Goal: Task Accomplishment & Management: Use online tool/utility

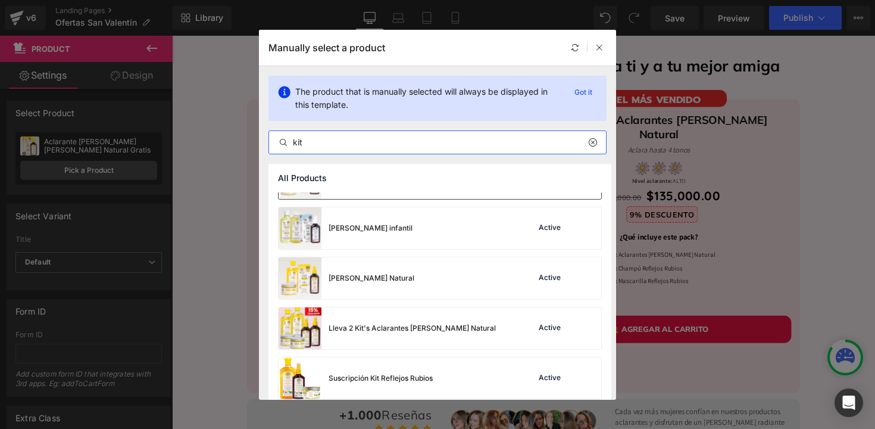
scroll to position [401, 0]
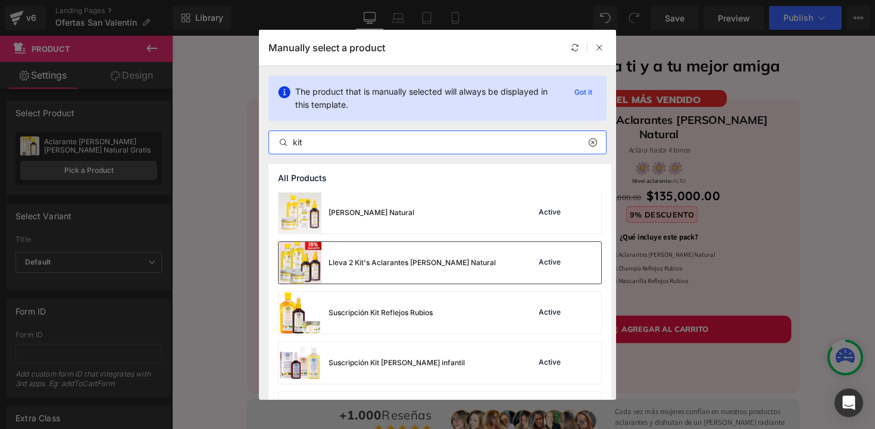
click at [402, 261] on div "Lleva 2 Kit's Aclarantes [PERSON_NAME] Natural" at bounding box center [412, 262] width 167 height 11
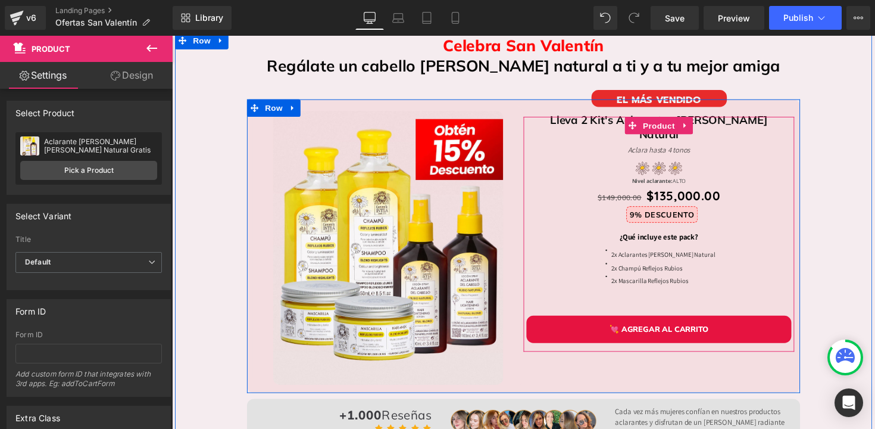
click at [663, 123] on span "Product" at bounding box center [671, 127] width 39 height 18
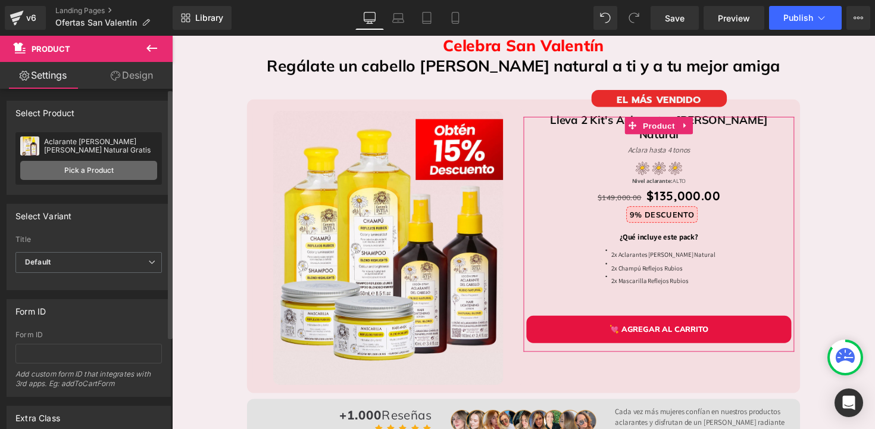
click at [108, 174] on link "Pick a Product" at bounding box center [88, 170] width 137 height 19
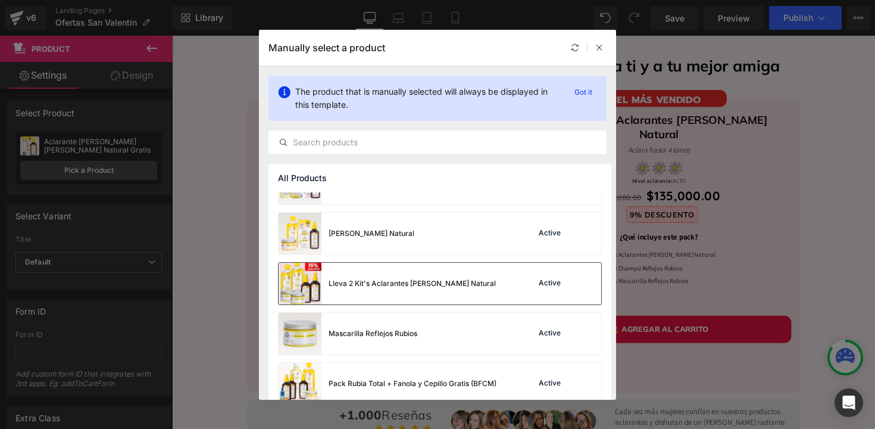
scroll to position [1231, 0]
click at [374, 289] on div "Lleva 2 Kit's Aclarantes [PERSON_NAME] Natural" at bounding box center [387, 282] width 217 height 42
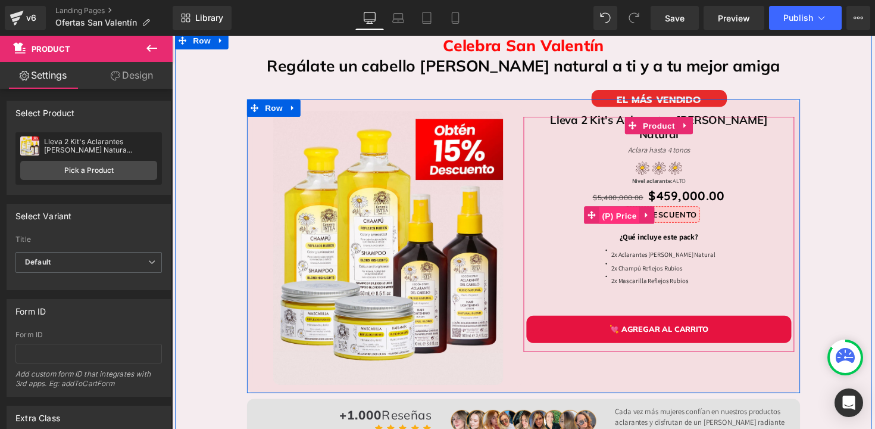
click at [631, 211] on span "(P) Price" at bounding box center [630, 220] width 42 height 18
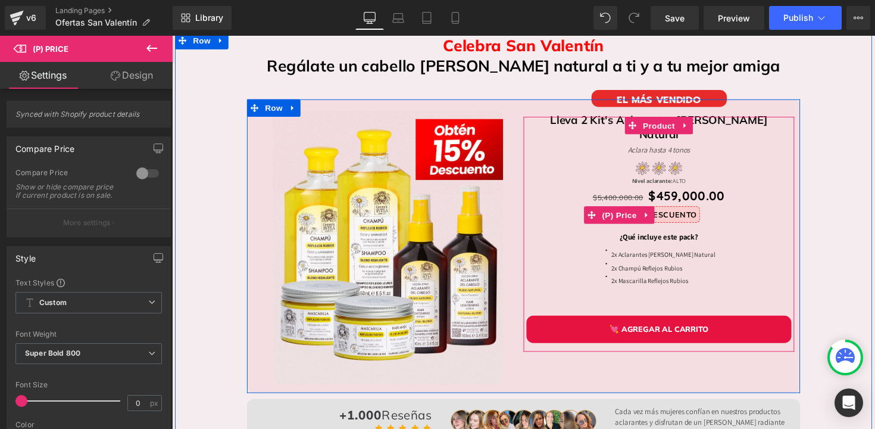
click at [761, 210] on div "$459,000.00 92% DESCUENTO" at bounding box center [670, 218] width 277 height 17
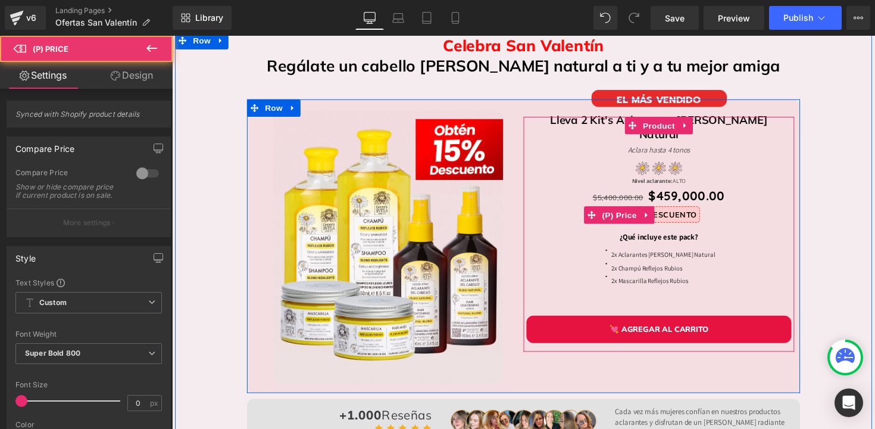
click at [761, 210] on div "$459,000.00 92% DESCUENTO" at bounding box center [670, 218] width 277 height 17
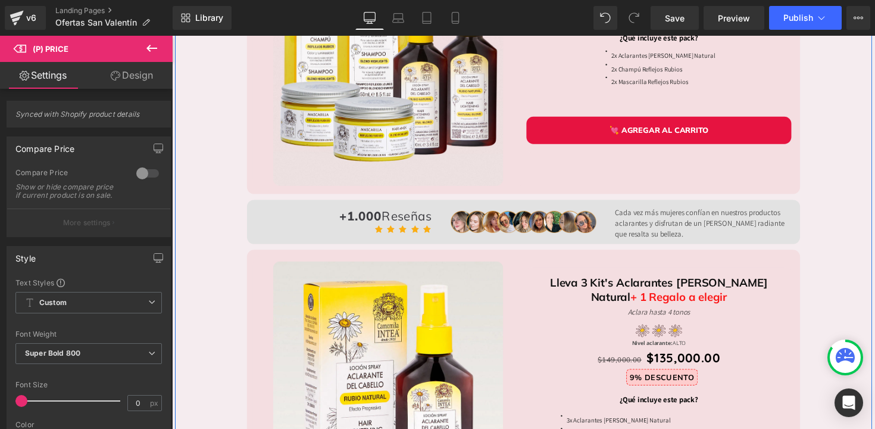
scroll to position [383, 0]
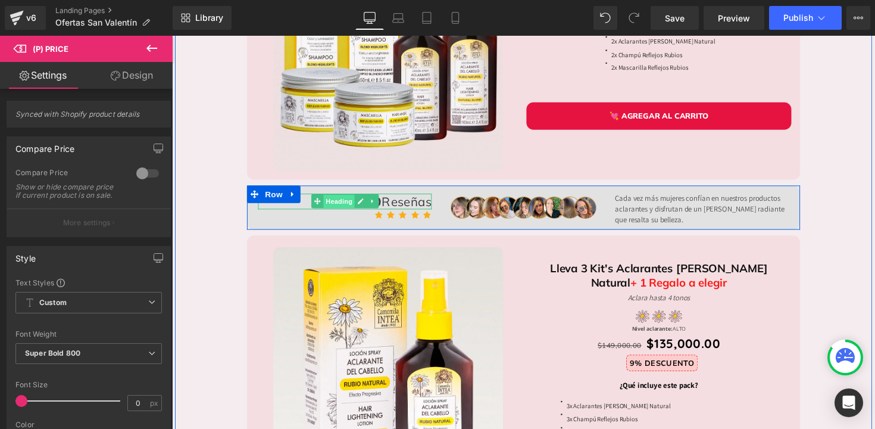
click at [343, 204] on span "Heading" at bounding box center [343, 206] width 32 height 14
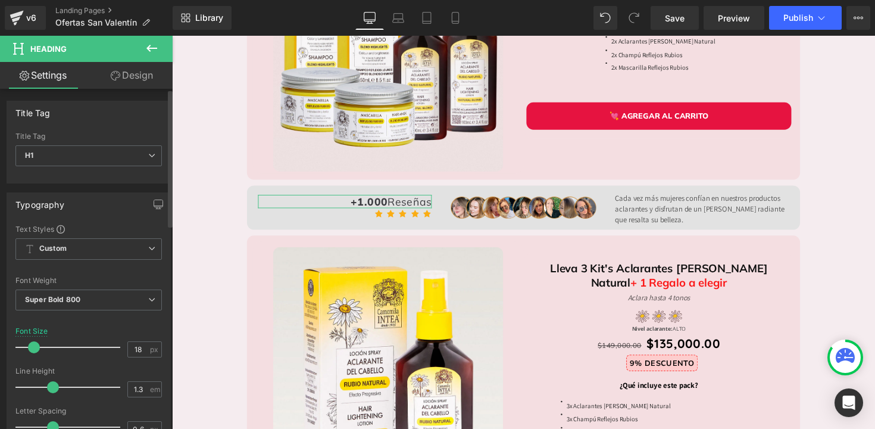
type input "17"
click at [32, 348] on span at bounding box center [33, 347] width 12 height 12
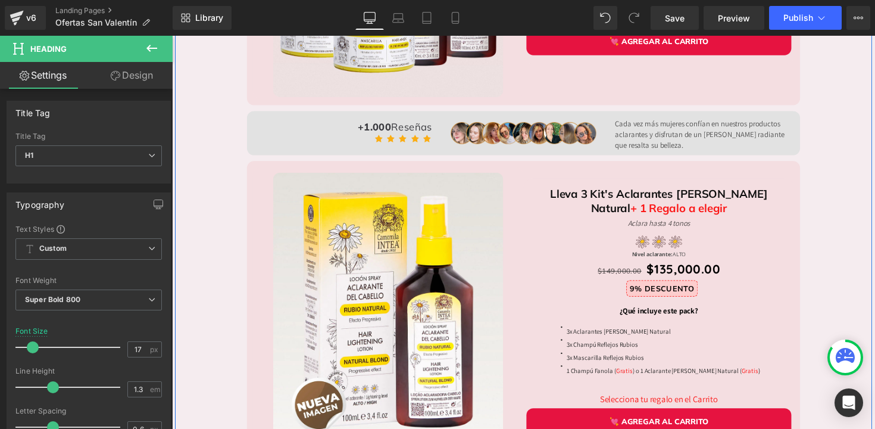
scroll to position [462, 0]
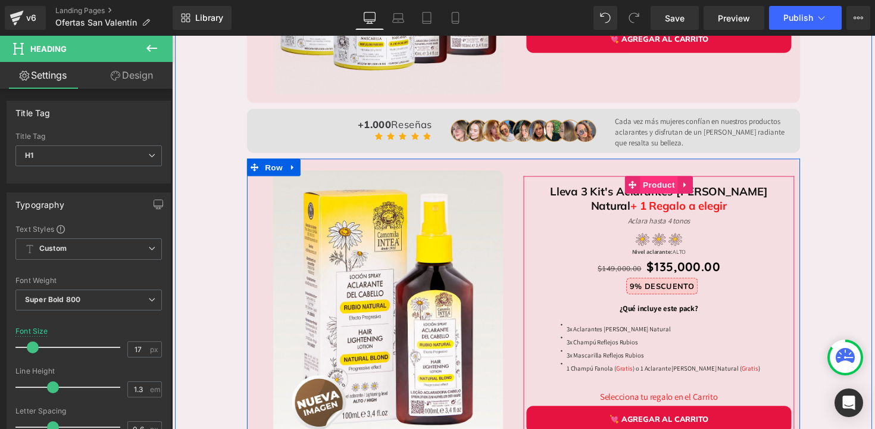
click at [671, 187] on span "Product" at bounding box center [671, 188] width 39 height 18
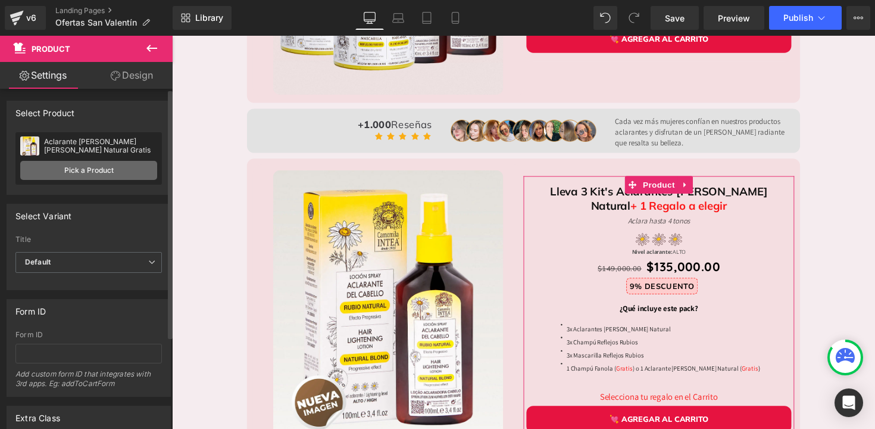
click at [115, 169] on link "Pick a Product" at bounding box center [88, 170] width 137 height 19
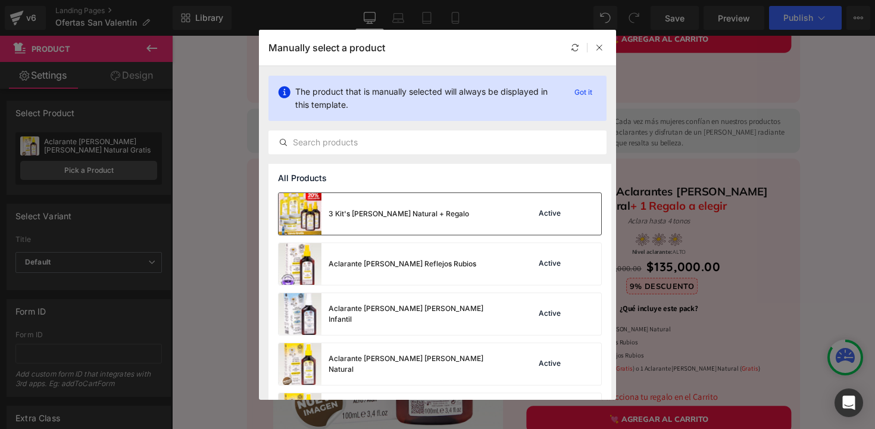
click at [343, 207] on div "3 Kit's [PERSON_NAME] Natural + Regalo" at bounding box center [374, 214] width 190 height 42
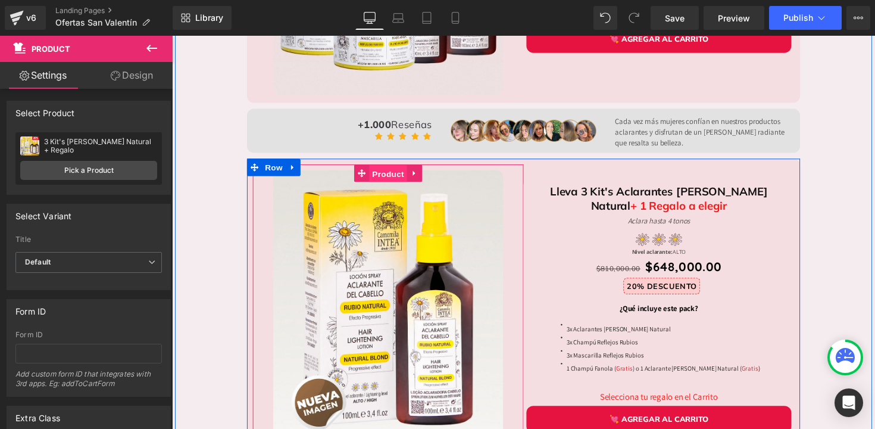
click at [384, 177] on span "Product" at bounding box center [393, 177] width 39 height 18
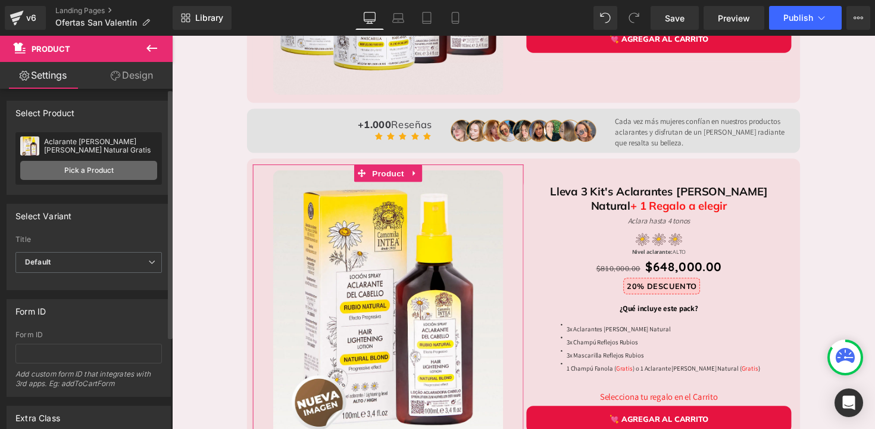
click at [81, 170] on link "Pick a Product" at bounding box center [88, 170] width 137 height 19
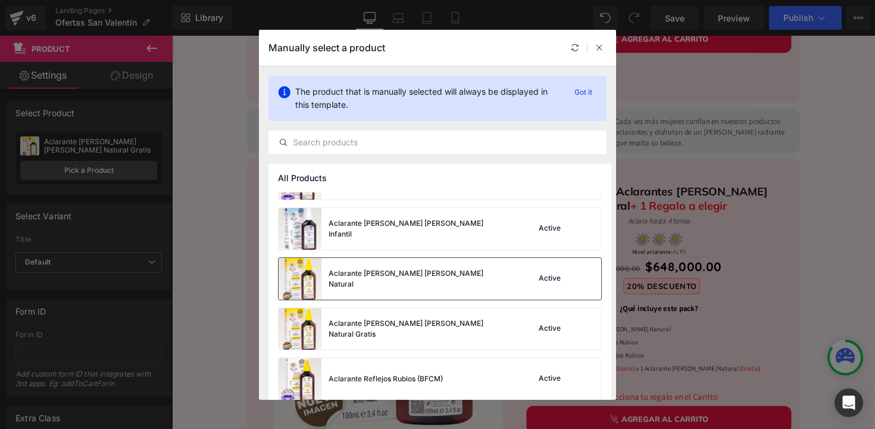
scroll to position [0, 0]
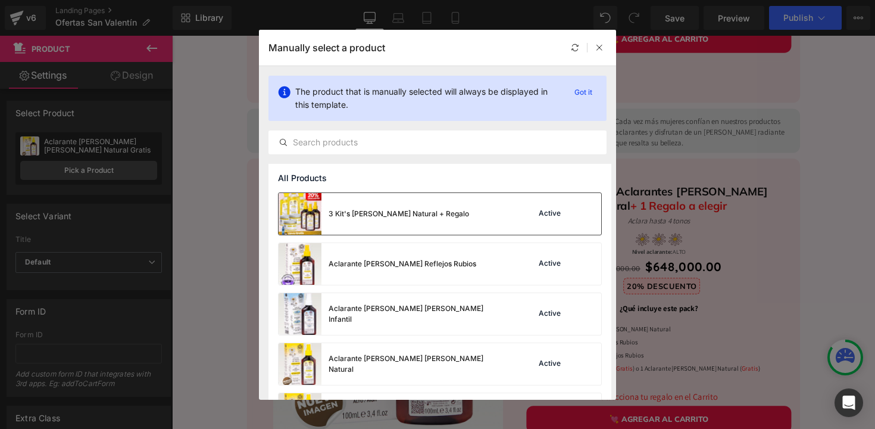
click at [495, 213] on div "3 Kit's [PERSON_NAME] Natural + Regalo Active" at bounding box center [440, 214] width 323 height 42
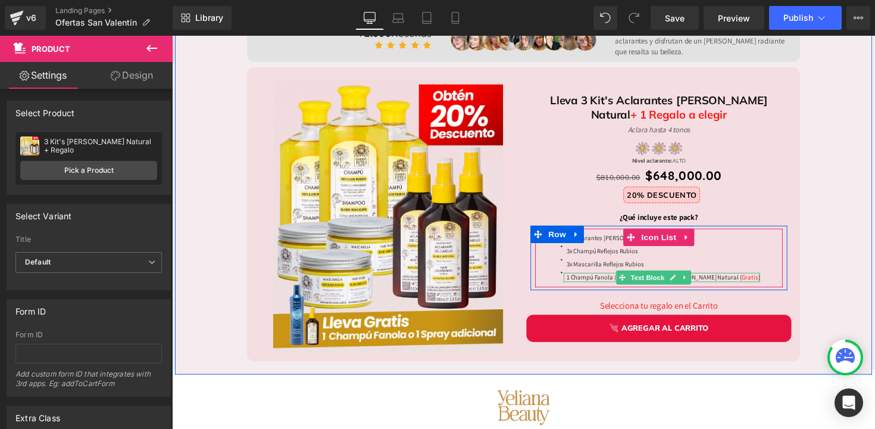
scroll to position [557, 0]
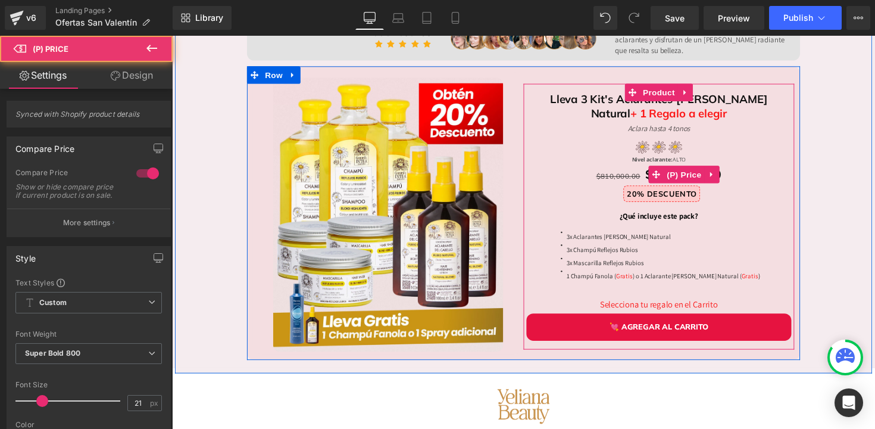
click at [614, 187] on div "$810,000.00 $648,000.00" at bounding box center [670, 178] width 277 height 23
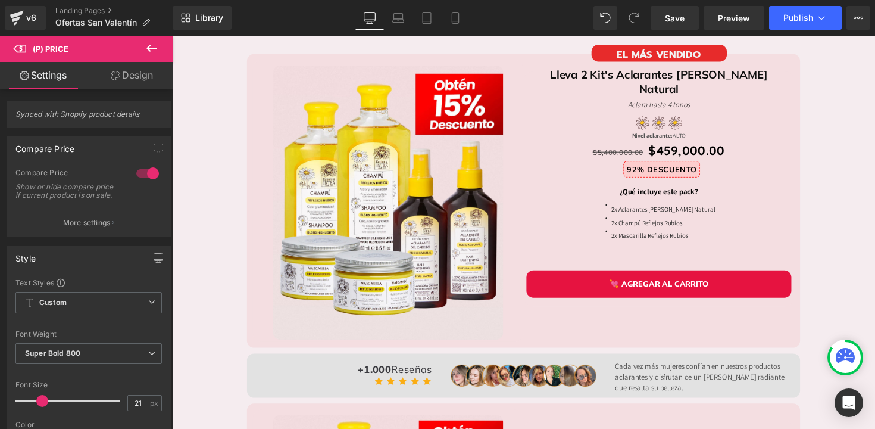
scroll to position [71, 0]
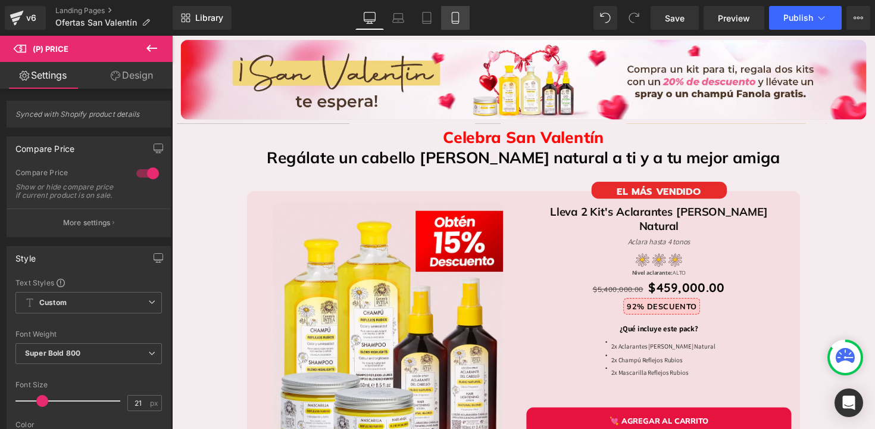
click at [452, 23] on icon at bounding box center [455, 18] width 12 height 12
type input "23"
type input "100"
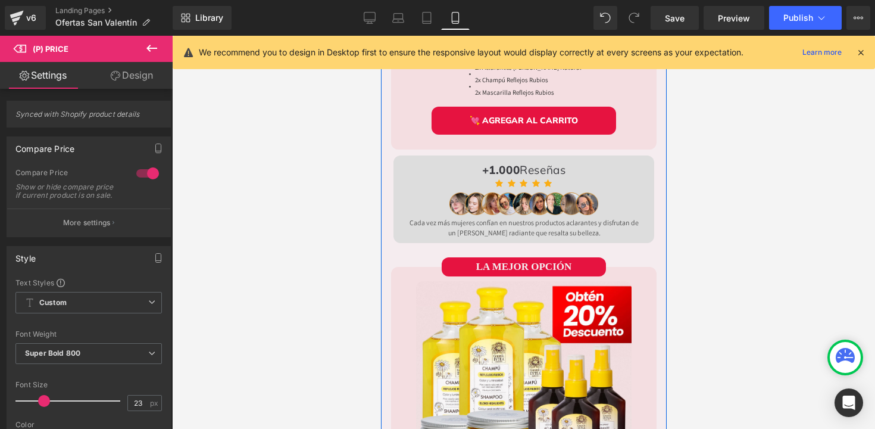
scroll to position [649, 0]
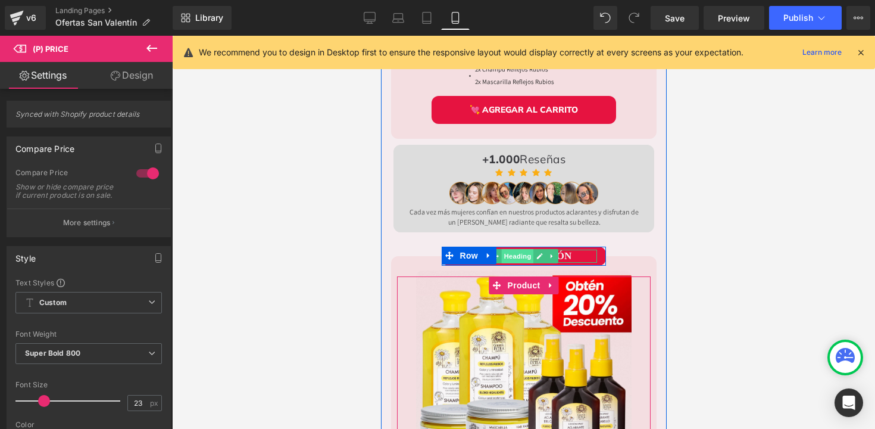
click at [523, 249] on span "Heading" at bounding box center [517, 256] width 32 height 14
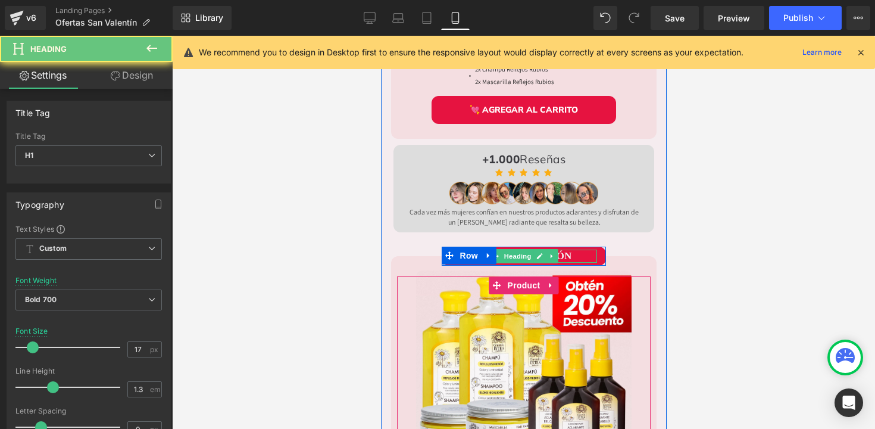
click at [562, 250] on font "LA MEJOR OPCIÓN" at bounding box center [524, 255] width 96 height 11
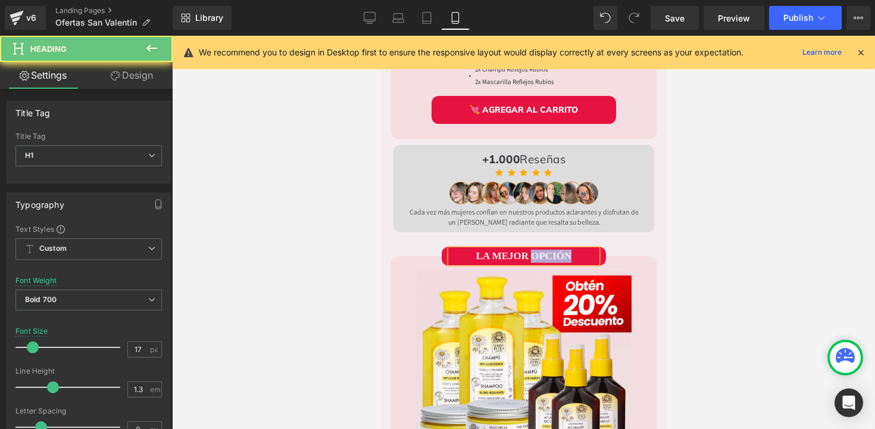
click at [562, 250] on font "LA MEJOR OPCIÓN" at bounding box center [524, 255] width 96 height 11
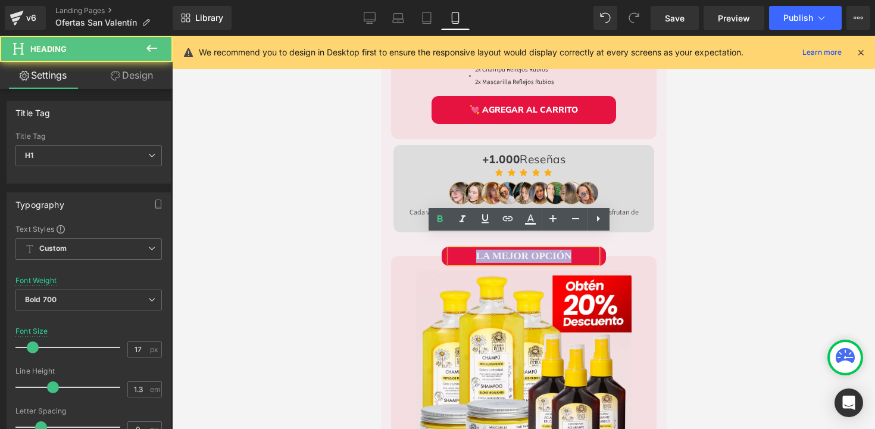
click at [562, 250] on font "LA MEJOR OPCIÓN" at bounding box center [524, 255] width 96 height 11
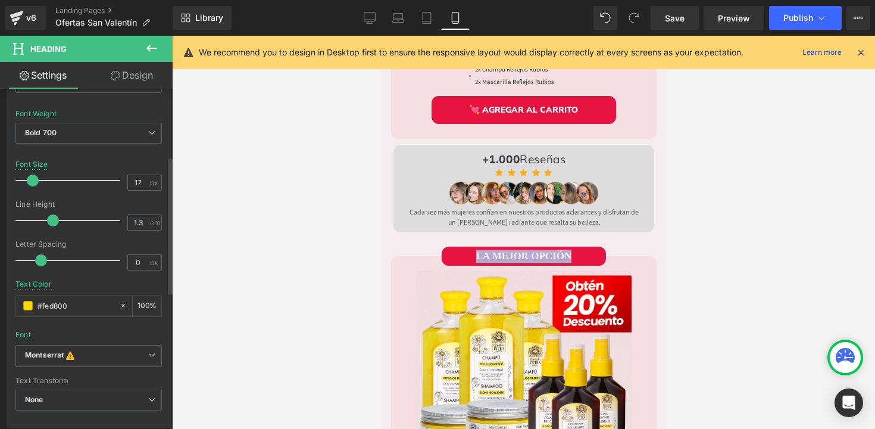
scroll to position [185, 0]
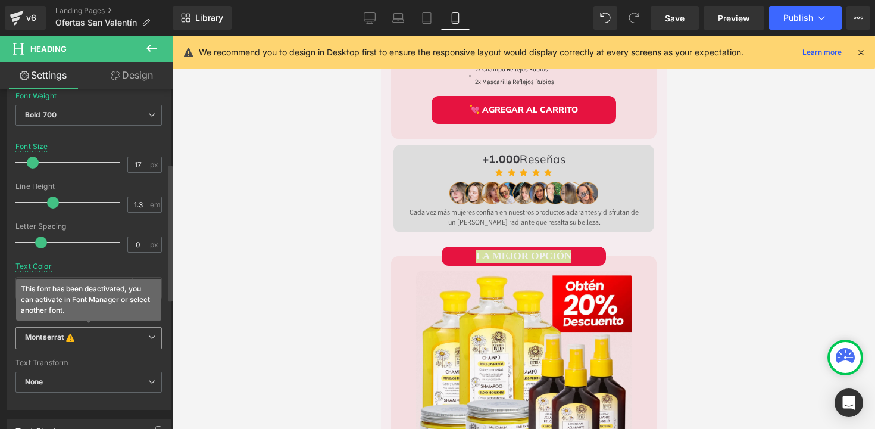
click at [124, 337] on b "Montserrat This font has been deactivated, you can activate in Font Manager or …" at bounding box center [86, 338] width 123 height 12
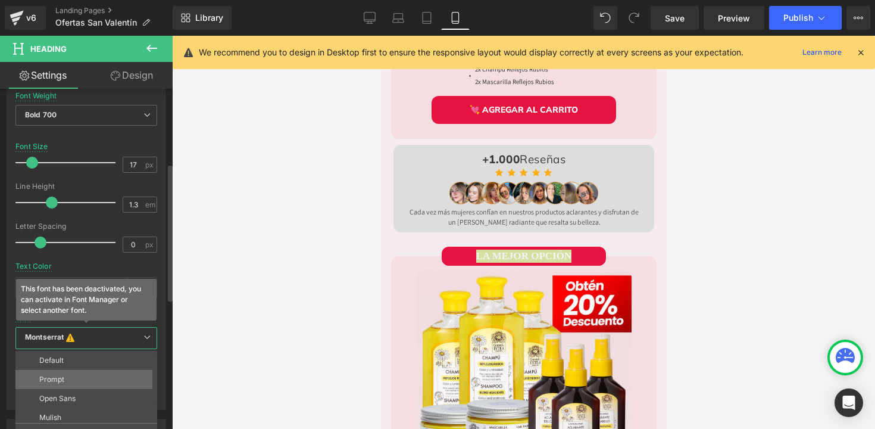
click at [68, 380] on li "Prompt" at bounding box center [88, 379] width 147 height 19
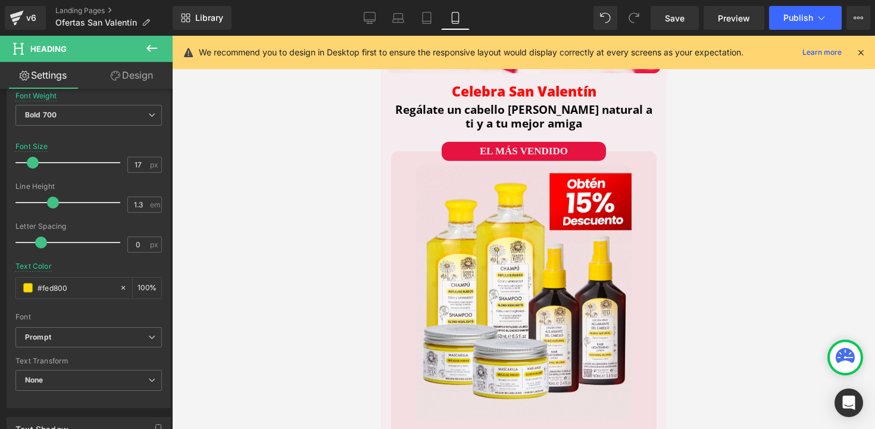
scroll to position [0, 0]
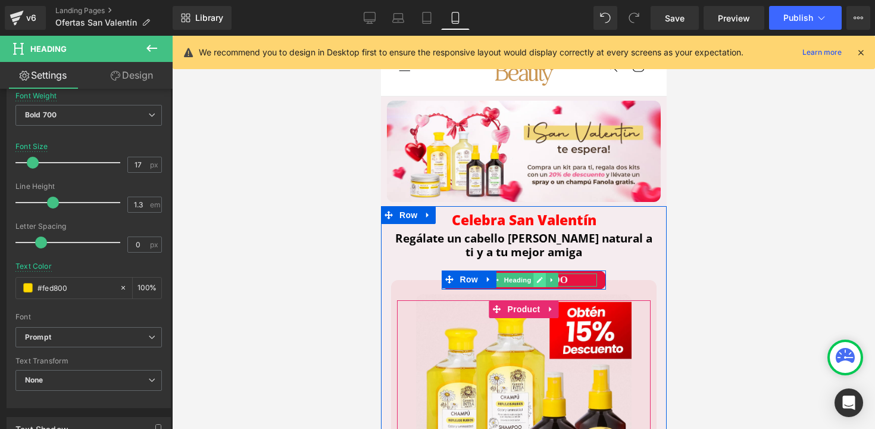
click at [540, 277] on link at bounding box center [539, 280] width 12 height 14
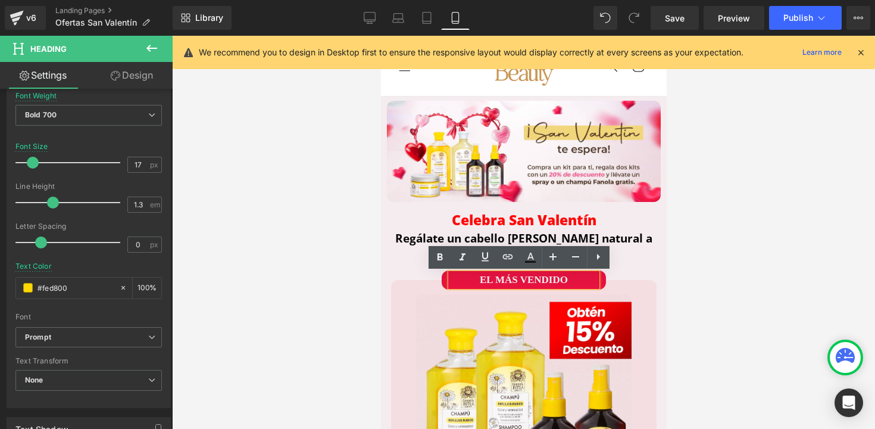
click at [552, 279] on span "EL MÁS VENDIDO" at bounding box center [523, 279] width 88 height 11
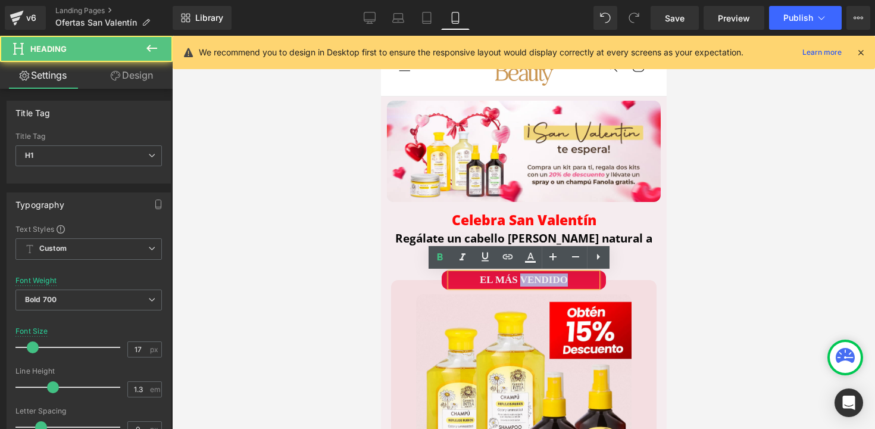
click at [552, 279] on span "EL MÁS VENDIDO" at bounding box center [523, 279] width 88 height 11
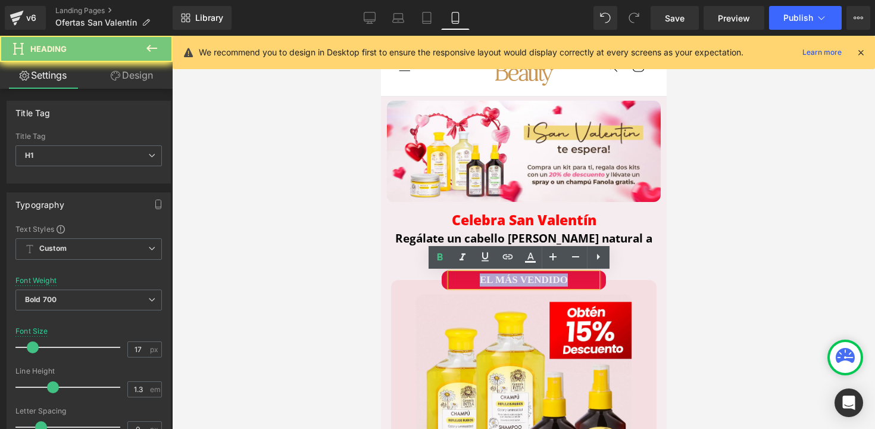
click at [552, 279] on span "EL MÁS VENDIDO" at bounding box center [523, 279] width 88 height 11
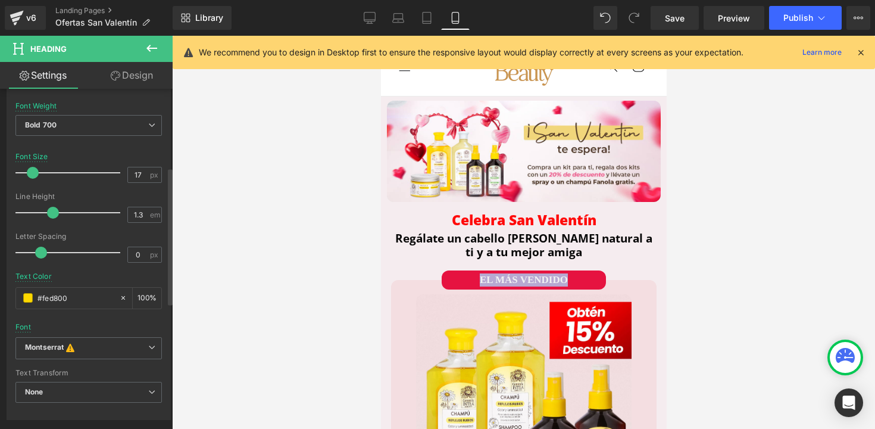
scroll to position [200, 0]
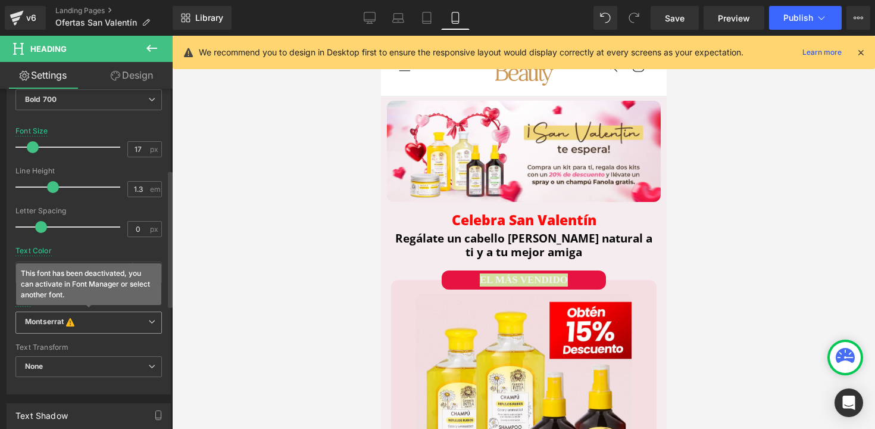
click at [96, 324] on b "Montserrat This font has been deactivated, you can activate in Font Manager or …" at bounding box center [86, 323] width 123 height 12
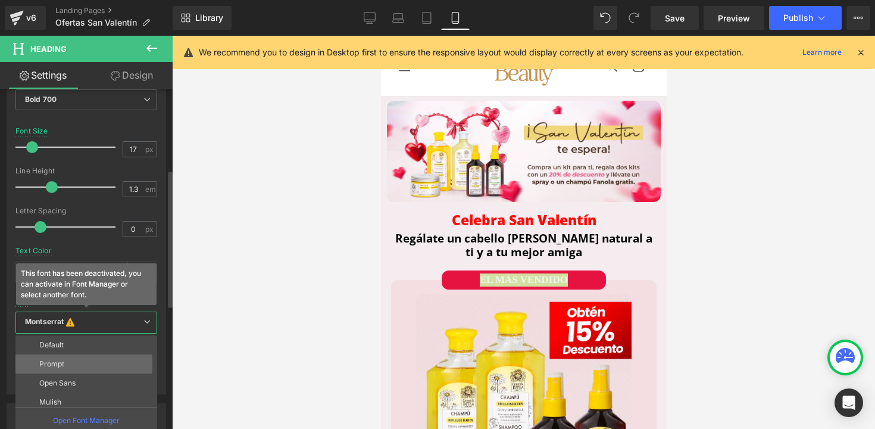
click at [68, 368] on li "Prompt" at bounding box center [88, 363] width 147 height 19
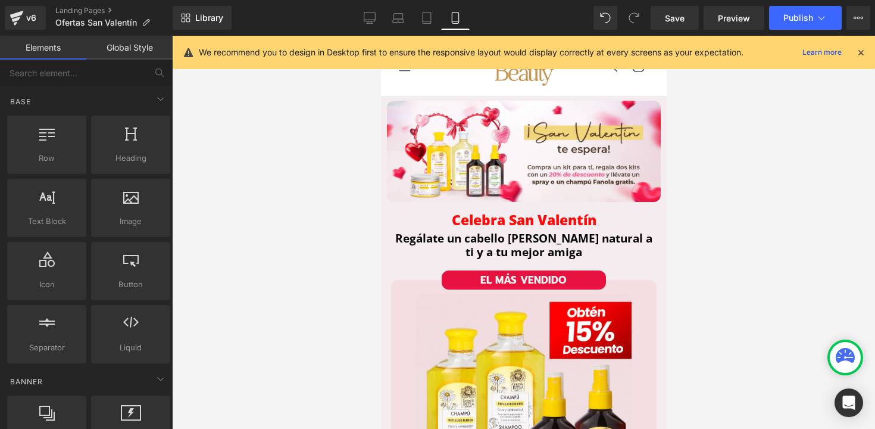
click at [308, 357] on div at bounding box center [523, 232] width 703 height 393
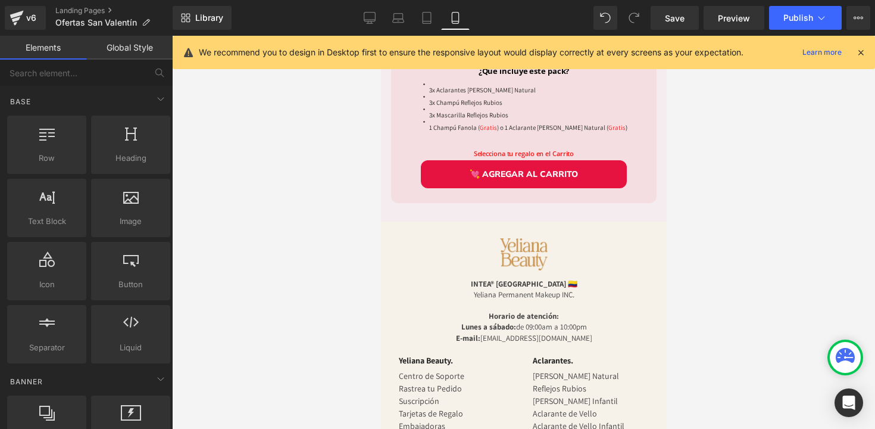
scroll to position [1249, 0]
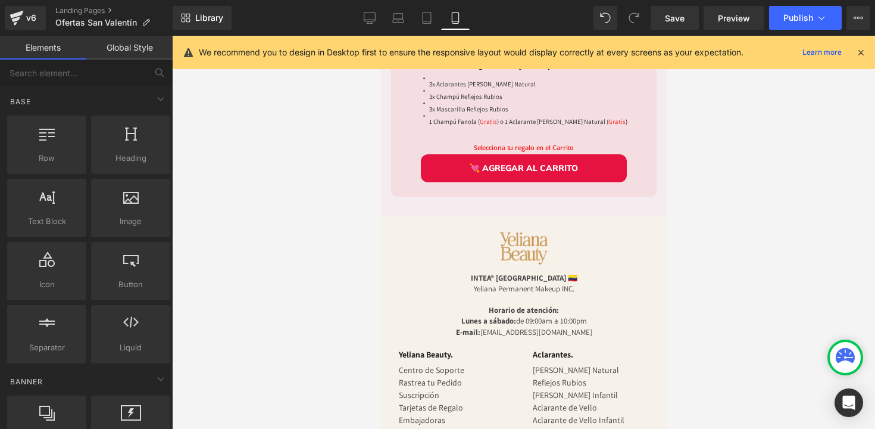
click at [862, 56] on icon at bounding box center [860, 52] width 11 height 11
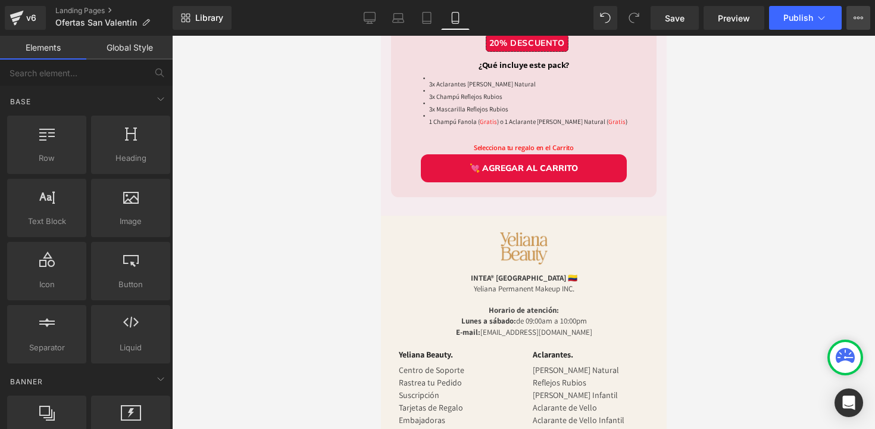
click at [860, 15] on icon at bounding box center [859, 18] width 10 height 10
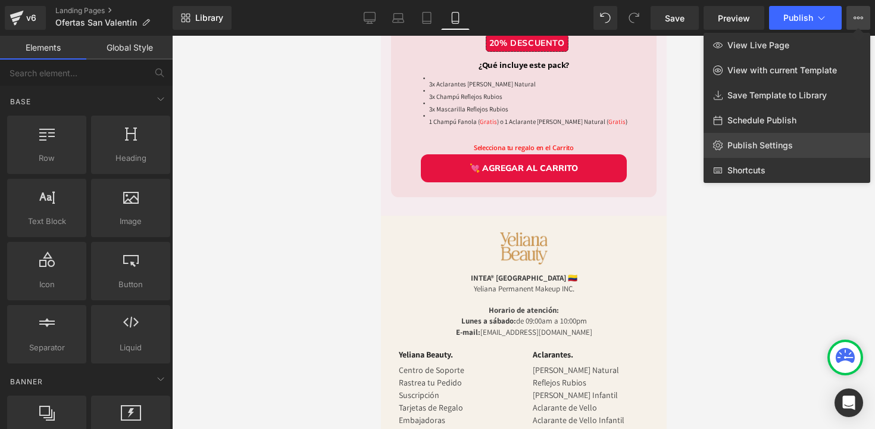
click at [727, 143] on span "Publish Settings" at bounding box center [759, 145] width 65 height 11
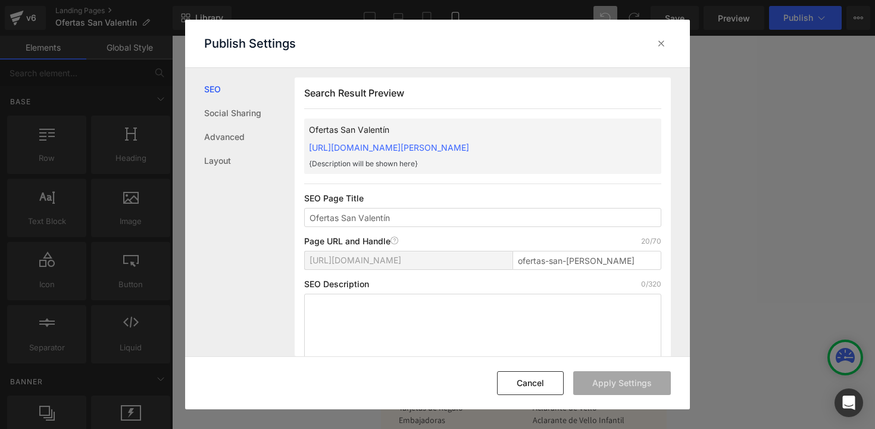
scroll to position [1, 0]
click at [536, 387] on button "Cancel" at bounding box center [530, 383] width 67 height 24
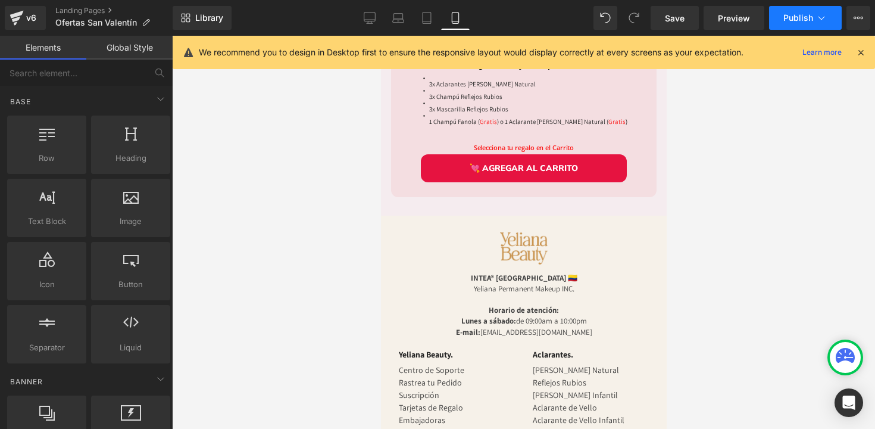
click at [802, 20] on span "Publish" at bounding box center [798, 18] width 30 height 10
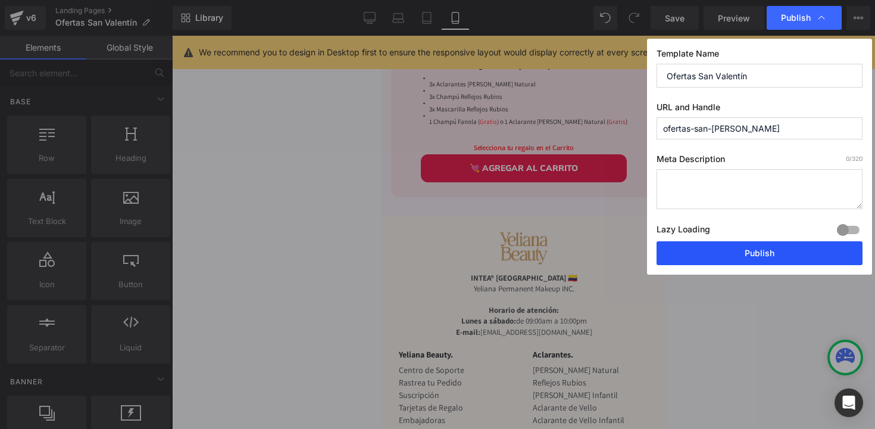
click at [730, 260] on button "Publish" at bounding box center [759, 253] width 206 height 24
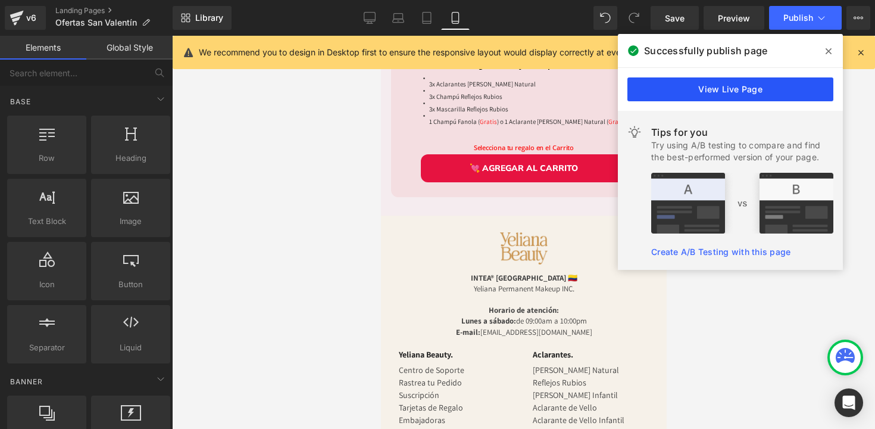
click at [776, 82] on link "View Live Page" at bounding box center [730, 89] width 206 height 24
